Goal: Information Seeking & Learning: Find specific fact

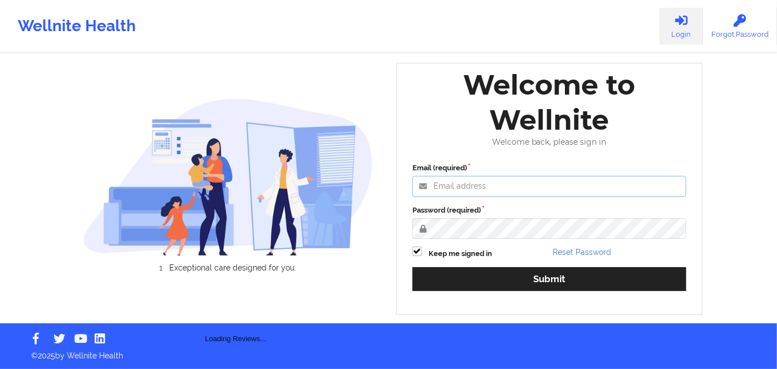
type input "[PERSON_NAME][EMAIL_ADDRESS][DOMAIN_NAME]"
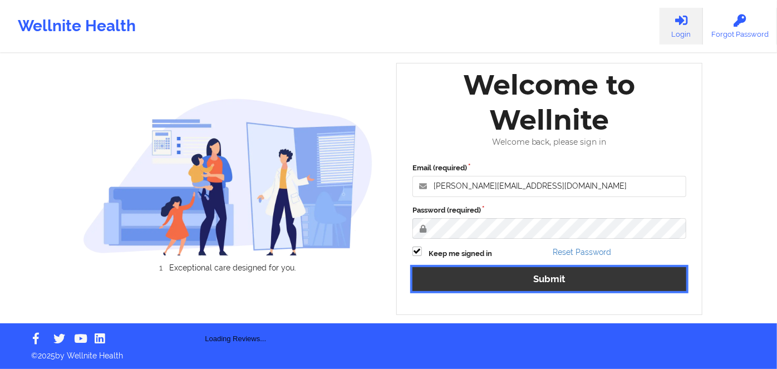
click at [547, 283] on button "Submit" at bounding box center [549, 279] width 274 height 24
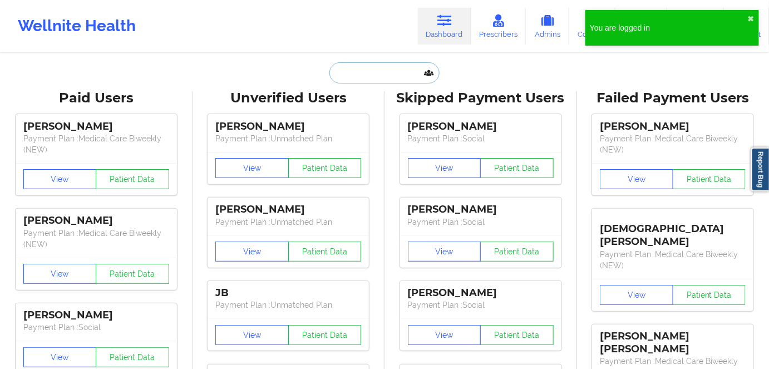
click at [402, 76] on input "text" at bounding box center [384, 72] width 110 height 21
paste input "[PERSON_NAME]"
type input "[PERSON_NAME]"
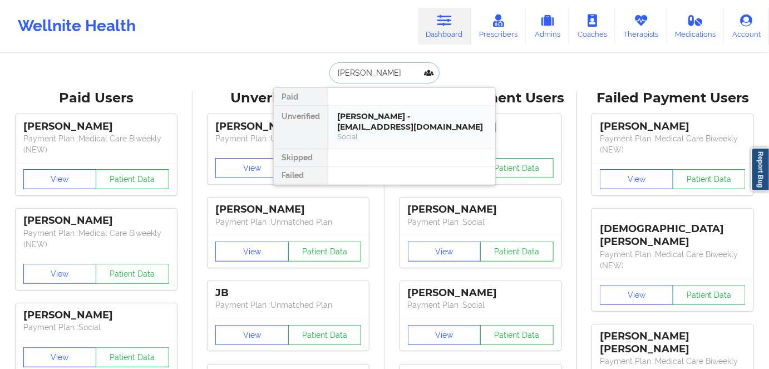
click at [393, 128] on div "[PERSON_NAME] - [EMAIL_ADDRESS][DOMAIN_NAME]" at bounding box center [411, 121] width 149 height 21
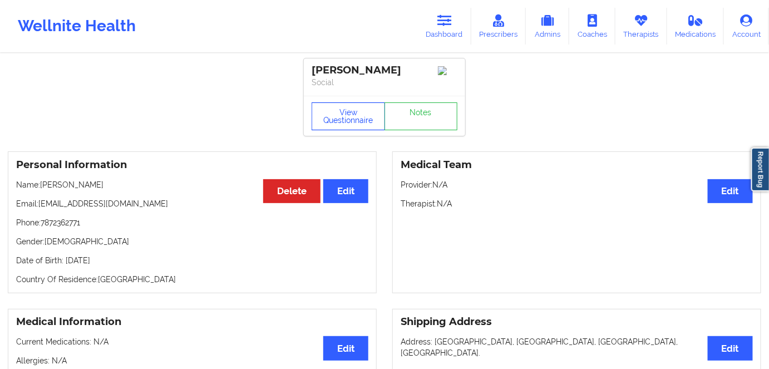
click at [348, 107] on button "View Questionnaire" at bounding box center [348, 116] width 73 height 28
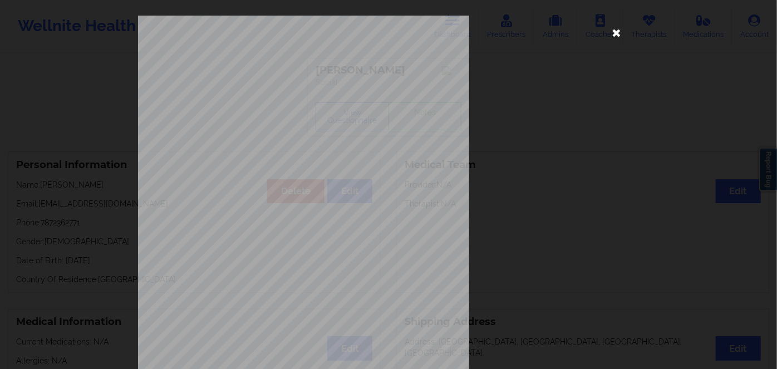
click at [616, 31] on icon at bounding box center [616, 32] width 18 height 18
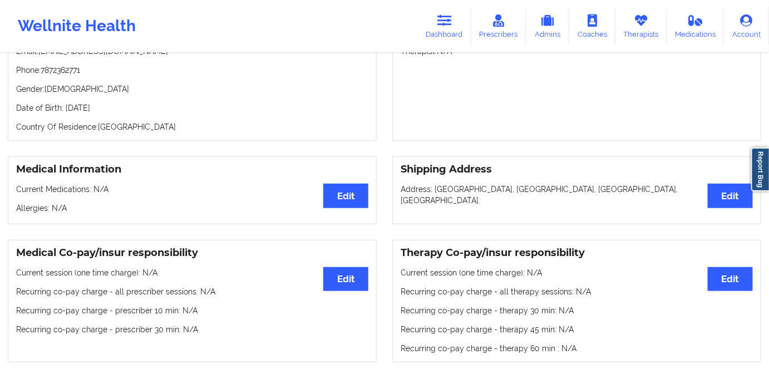
scroll to position [151, 0]
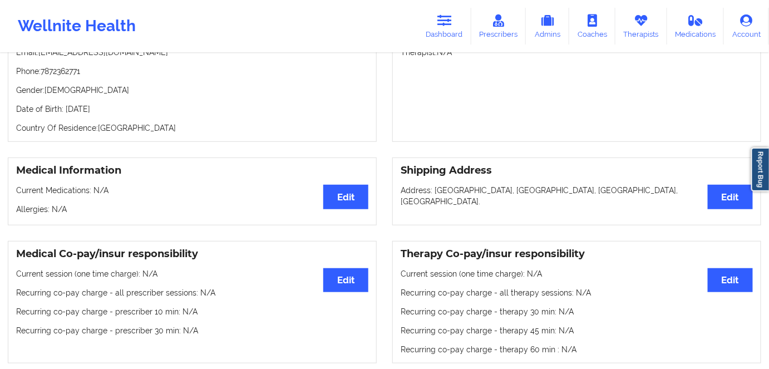
click at [118, 108] on p "Date of Birth: [DEMOGRAPHIC_DATA]" at bounding box center [192, 108] width 352 height 11
copy p "1990"
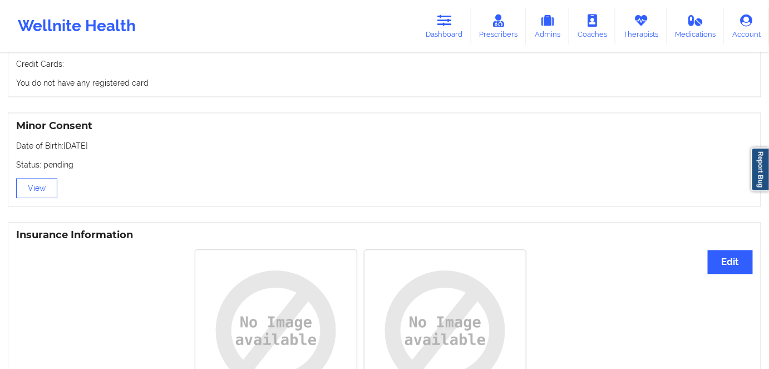
scroll to position [657, 0]
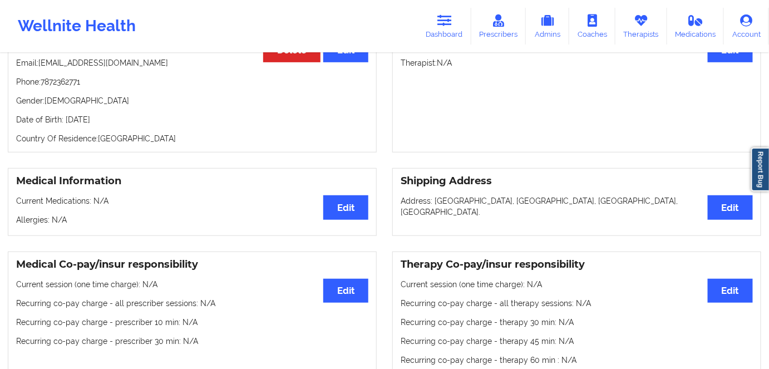
scroll to position [50, 0]
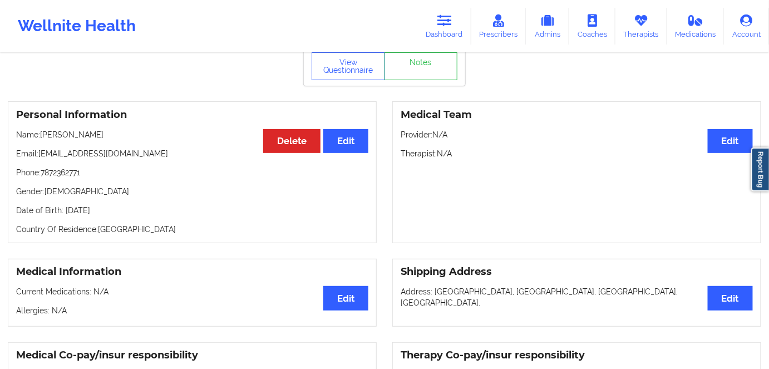
click at [126, 224] on div "Personal Information Edit Delete Name: [PERSON_NAME] Email: [EMAIL_ADDRESS][DOM…" at bounding box center [192, 172] width 369 height 142
drag, startPoint x: 127, startPoint y: 211, endPoint x: 65, endPoint y: 213, distance: 62.3
click at [65, 213] on p "Date of Birth: [DEMOGRAPHIC_DATA]" at bounding box center [192, 210] width 352 height 11
copy p "[DATE]"
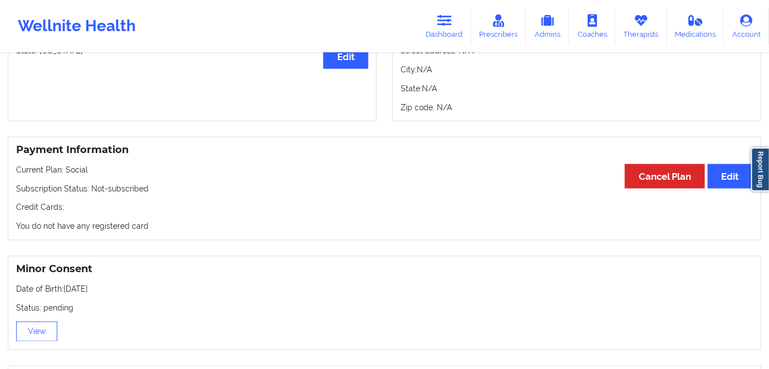
scroll to position [506, 0]
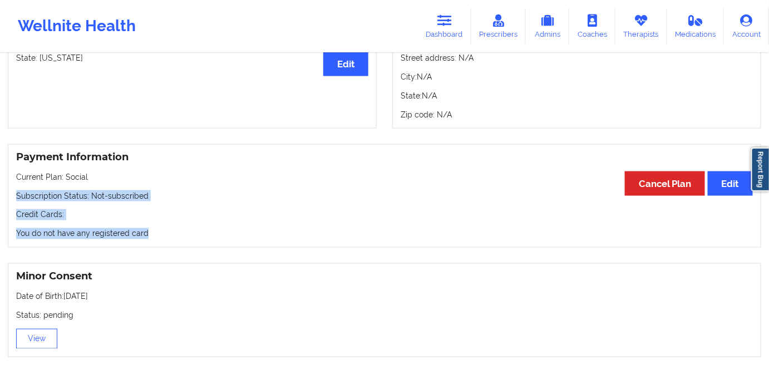
drag, startPoint x: 126, startPoint y: 224, endPoint x: 0, endPoint y: 197, distance: 128.5
click at [0, 197] on div "Payment Information Edit Cancel Plan Current Plan: Social Subscription Status: …" at bounding box center [384, 196] width 769 height 104
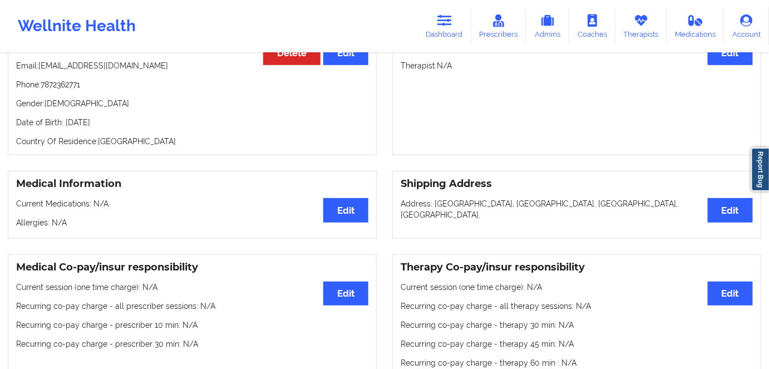
scroll to position [50, 0]
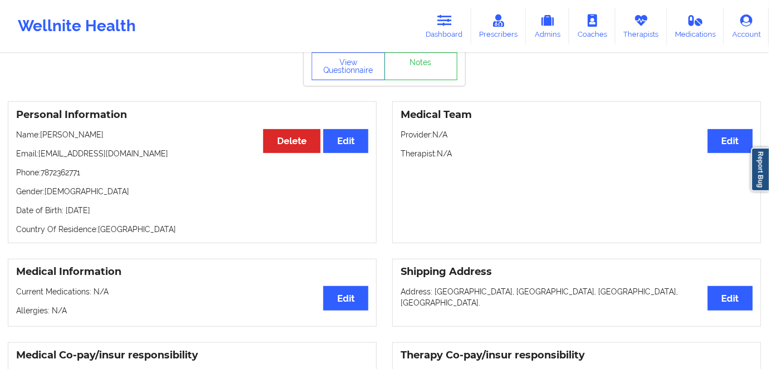
drag, startPoint x: 101, startPoint y: 202, endPoint x: 77, endPoint y: 199, distance: 24.1
click at [64, 201] on div "Personal Information Edit Delete Name: [PERSON_NAME] Email: [EMAIL_ADDRESS][DOM…" at bounding box center [192, 172] width 369 height 142
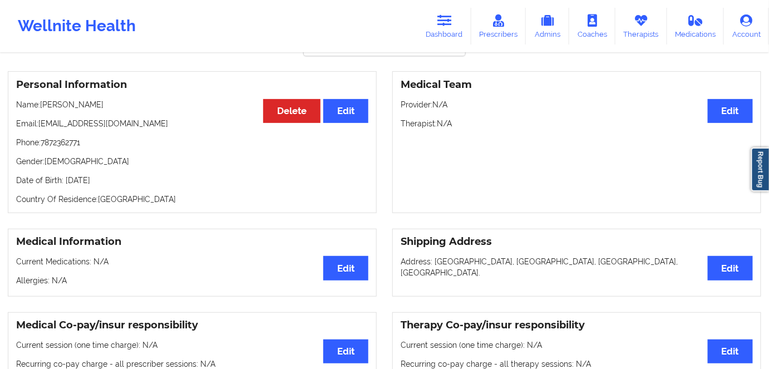
scroll to position [0, 0]
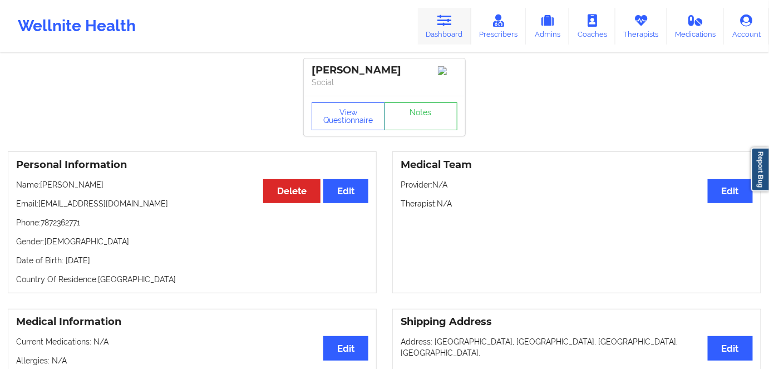
click at [433, 17] on link "Dashboard" at bounding box center [444, 26] width 53 height 37
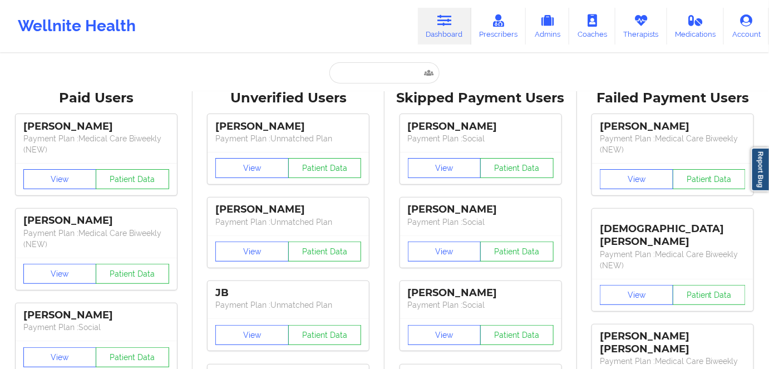
click at [374, 70] on input "text" at bounding box center [384, 72] width 110 height 21
paste input "[PERSON_NAME]"
type input "[PERSON_NAME]"
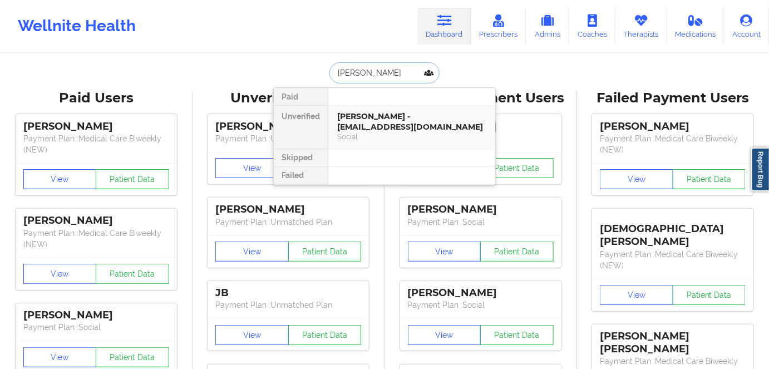
click at [401, 122] on div "[PERSON_NAME] - [EMAIL_ADDRESS][DOMAIN_NAME]" at bounding box center [411, 121] width 149 height 21
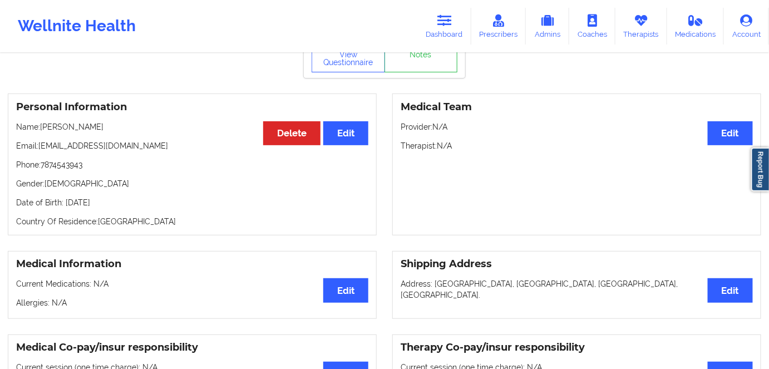
scroll to position [101, 0]
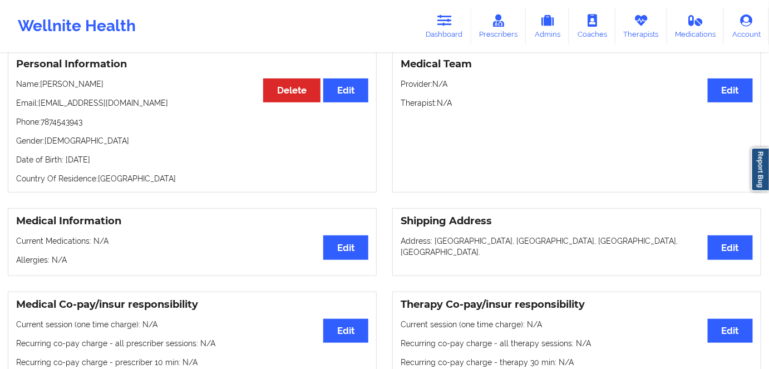
click at [132, 164] on p "Date of Birth: [DEMOGRAPHIC_DATA]" at bounding box center [192, 159] width 352 height 11
copy p "1978"
click at [157, 171] on div "Personal Information Edit Delete Name: [PERSON_NAME] Email: [EMAIL_ADDRESS][DOM…" at bounding box center [192, 122] width 369 height 142
drag, startPoint x: 151, startPoint y: 157, endPoint x: 64, endPoint y: 154, distance: 87.4
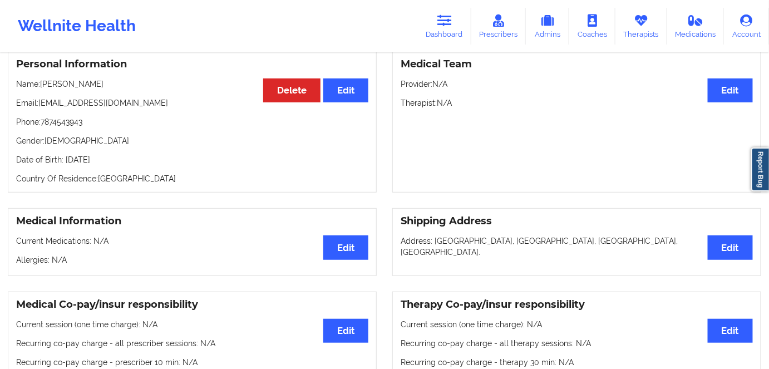
click at [64, 154] on div "Personal Information Edit Delete Name: [PERSON_NAME] Email: [EMAIL_ADDRESS][DOM…" at bounding box center [192, 122] width 369 height 142
copy p "[DATE]"
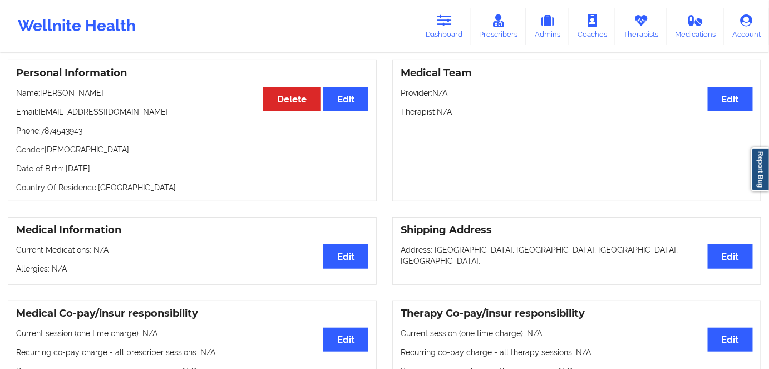
scroll to position [0, 0]
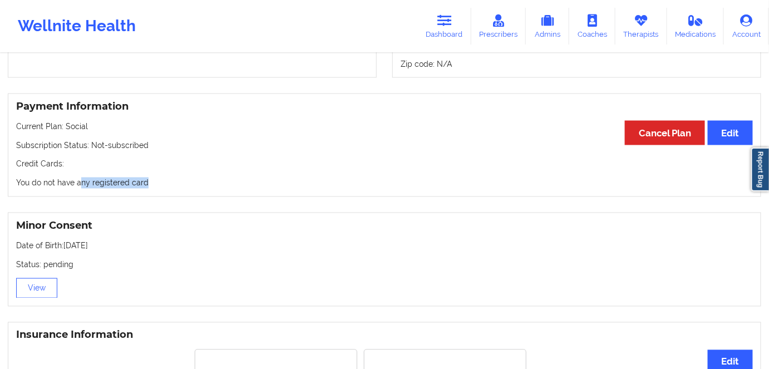
drag, startPoint x: 161, startPoint y: 185, endPoint x: 194, endPoint y: 222, distance: 49.7
click at [77, 191] on div "Payment Information Edit Cancel Plan Current Plan: Social Subscription Status: …" at bounding box center [384, 145] width 753 height 104
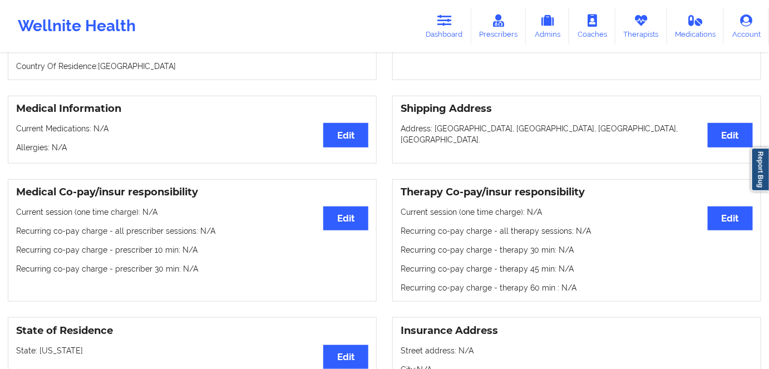
scroll to position [151, 0]
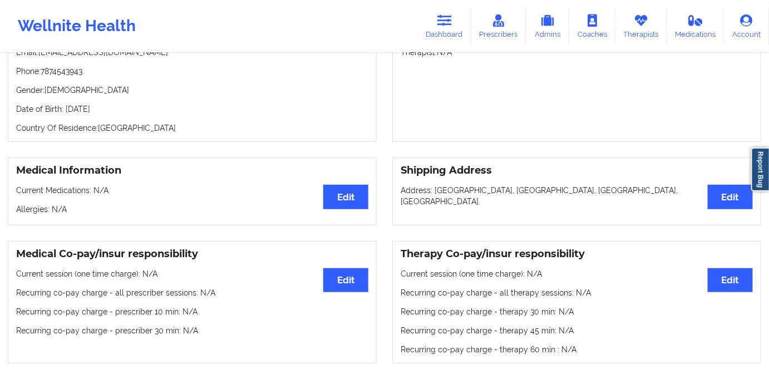
drag, startPoint x: 96, startPoint y: 113, endPoint x: 174, endPoint y: 90, distance: 81.3
click at [88, 111] on div "Personal Information Edit Delete Name: [PERSON_NAME] Email: [EMAIL_ADDRESS][DOM…" at bounding box center [192, 71] width 369 height 142
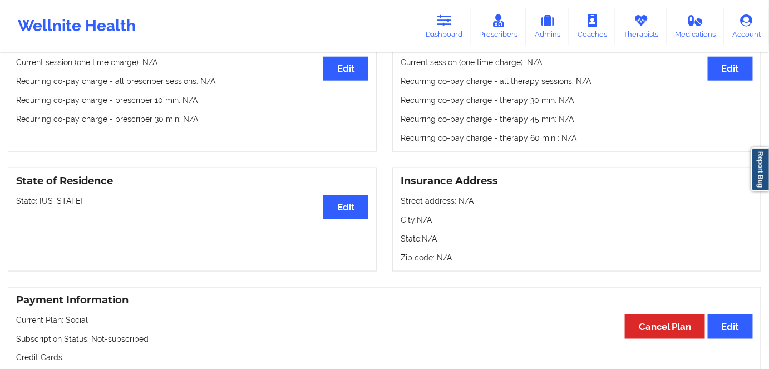
scroll to position [556, 0]
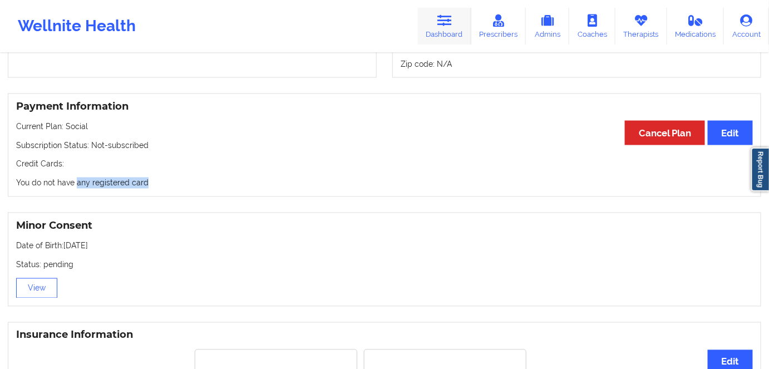
click at [456, 18] on link "Dashboard" at bounding box center [444, 26] width 53 height 37
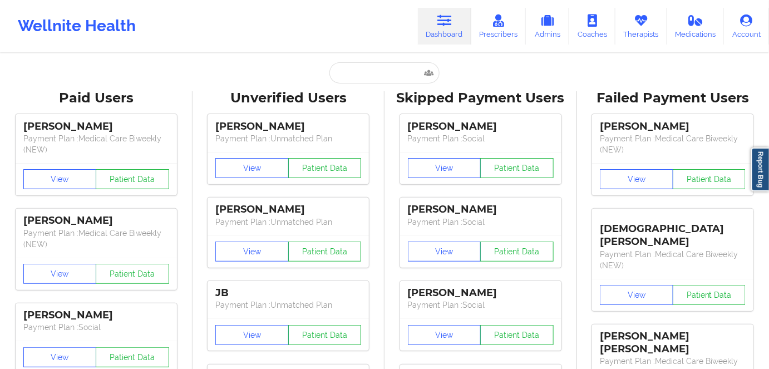
drag, startPoint x: 390, startPoint y: 66, endPoint x: 389, endPoint y: 72, distance: 5.7
click at [389, 72] on input "text" at bounding box center [384, 72] width 110 height 21
paste input "[PERSON_NAME]"
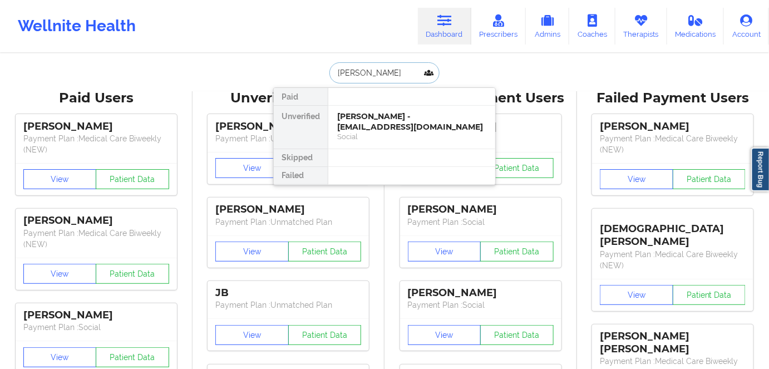
type input "[PERSON_NAME]"
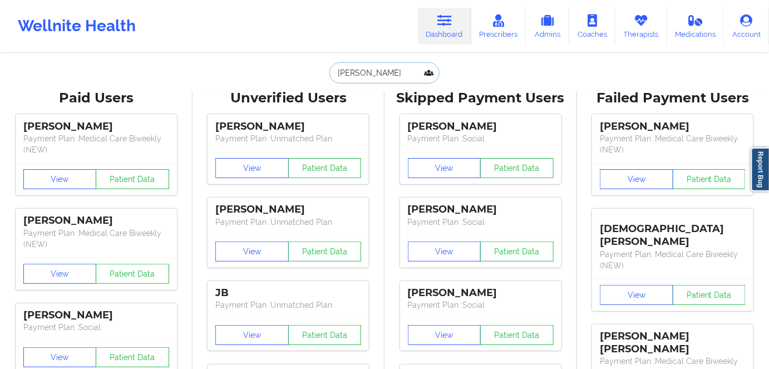
click at [391, 70] on input "[PERSON_NAME]" at bounding box center [384, 72] width 110 height 21
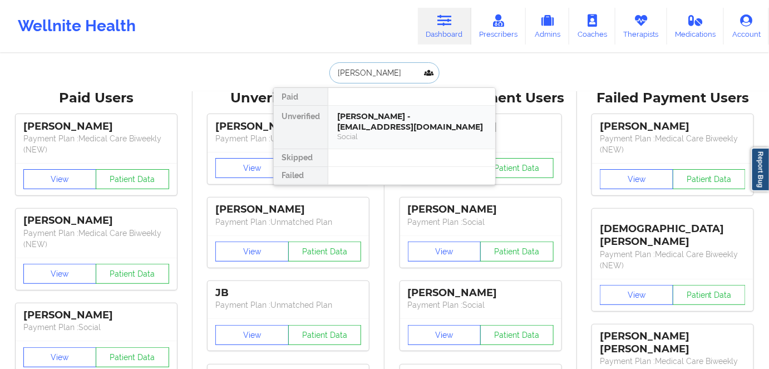
click at [401, 121] on div "[PERSON_NAME] - [EMAIL_ADDRESS][DOMAIN_NAME]" at bounding box center [411, 121] width 149 height 21
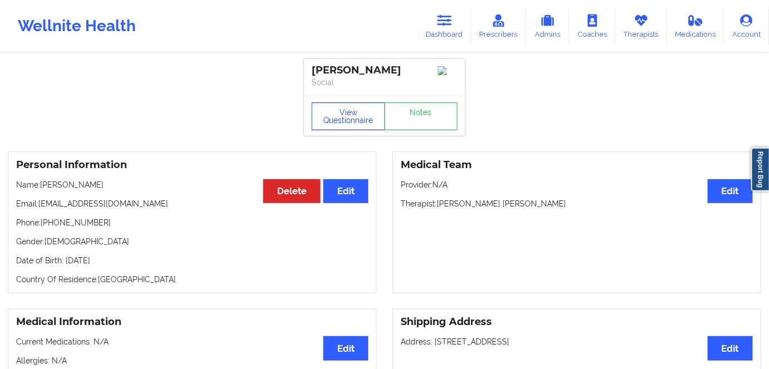
click at [350, 116] on button "View Questionnaire" at bounding box center [348, 116] width 73 height 28
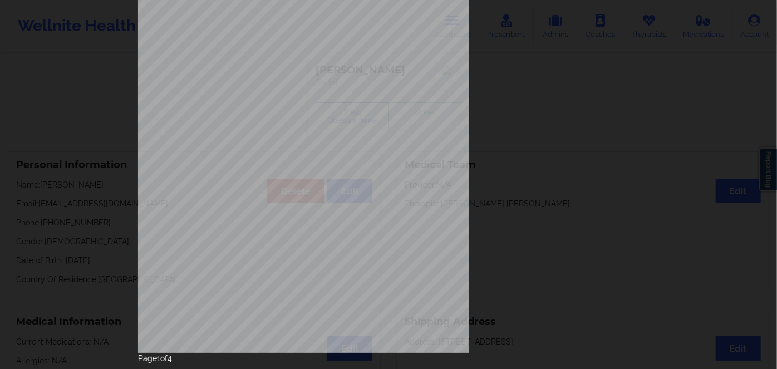
scroll to position [161, 0]
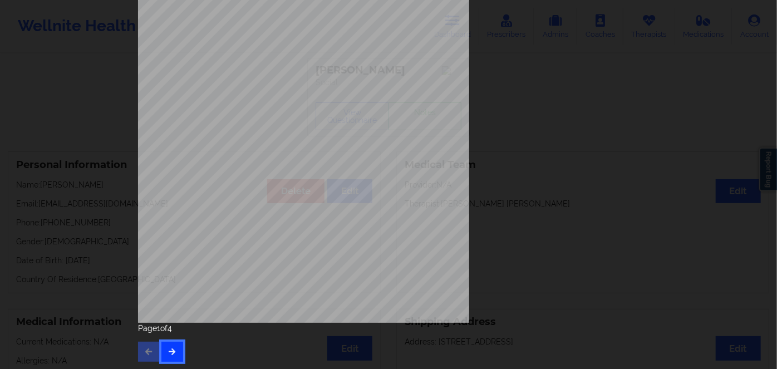
click at [167, 348] on icon "button" at bounding box center [171, 351] width 9 height 7
click at [172, 346] on button "button" at bounding box center [172, 352] width 22 height 20
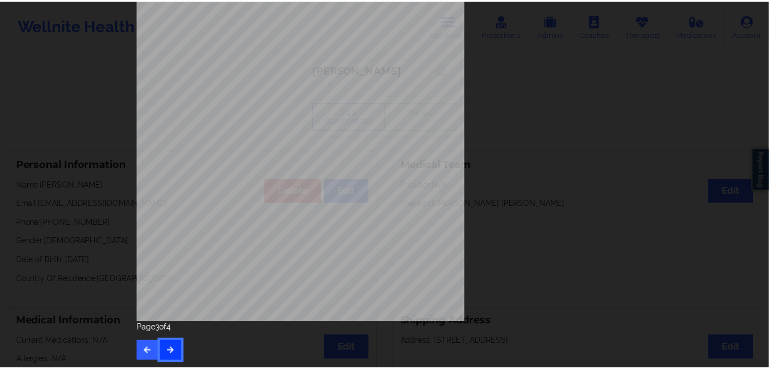
scroll to position [0, 0]
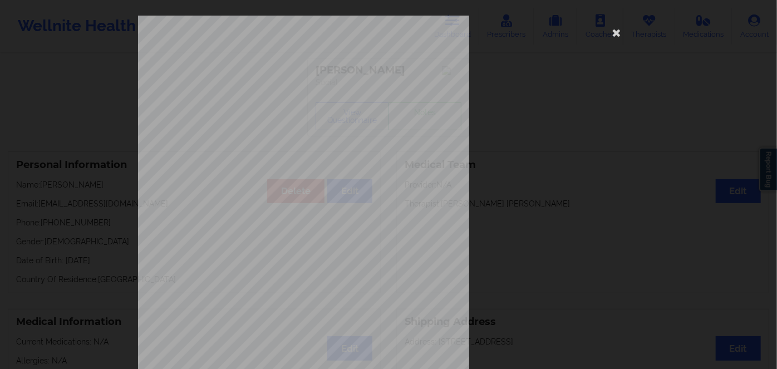
click at [263, 87] on span "JPU704M65445" at bounding box center [272, 85] width 36 height 5
copy span "JPU704M65445"
click at [618, 34] on icon at bounding box center [616, 32] width 18 height 18
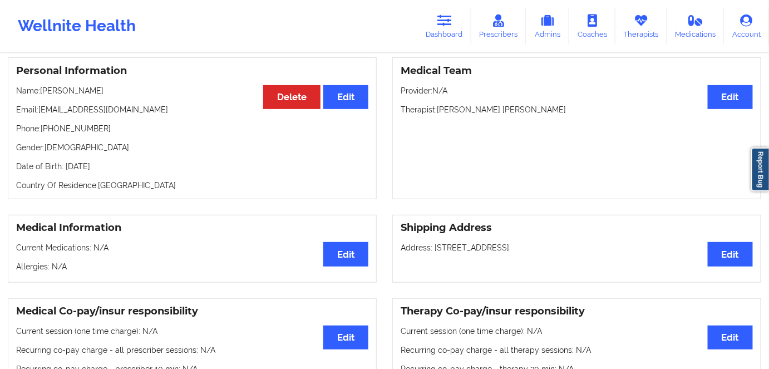
scroll to position [50, 0]
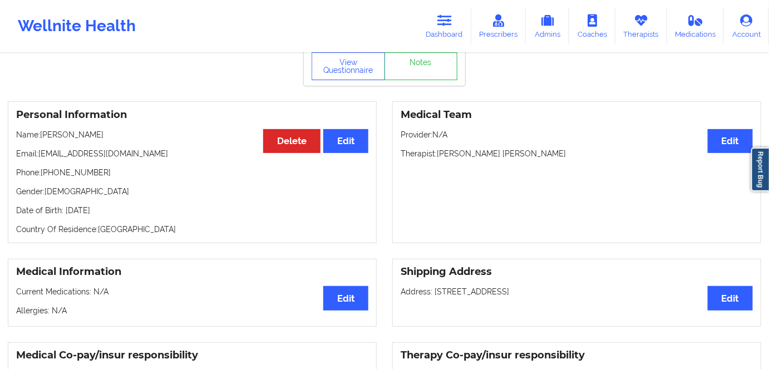
click at [108, 208] on p "Date of Birth: [DEMOGRAPHIC_DATA]" at bounding box center [192, 210] width 352 height 11
copy p "2002"
click at [113, 178] on p "Phone: [PHONE_NUMBER]" at bounding box center [192, 172] width 352 height 11
drag, startPoint x: 106, startPoint y: 135, endPoint x: 43, endPoint y: 131, distance: 63.0
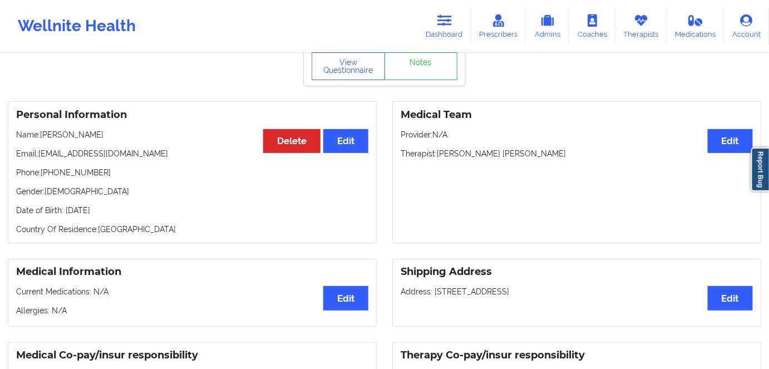
click at [43, 131] on div "Personal Information Edit Delete Name: [PERSON_NAME] Email: [EMAIL_ADDRESS][DOM…" at bounding box center [192, 172] width 369 height 142
copy p "[PERSON_NAME]"
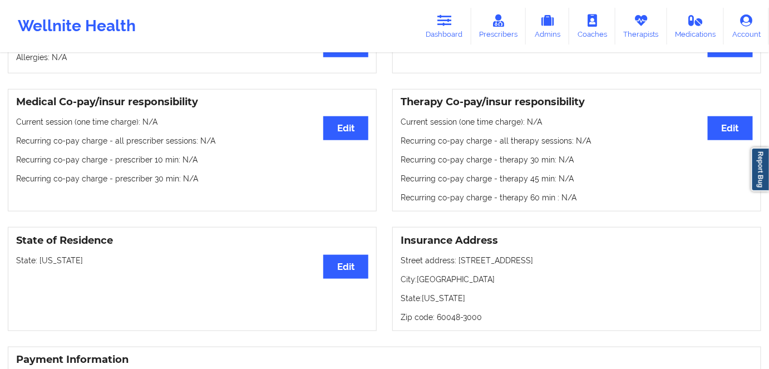
scroll to position [404, 0]
